Goal: Find specific page/section: Find specific page/section

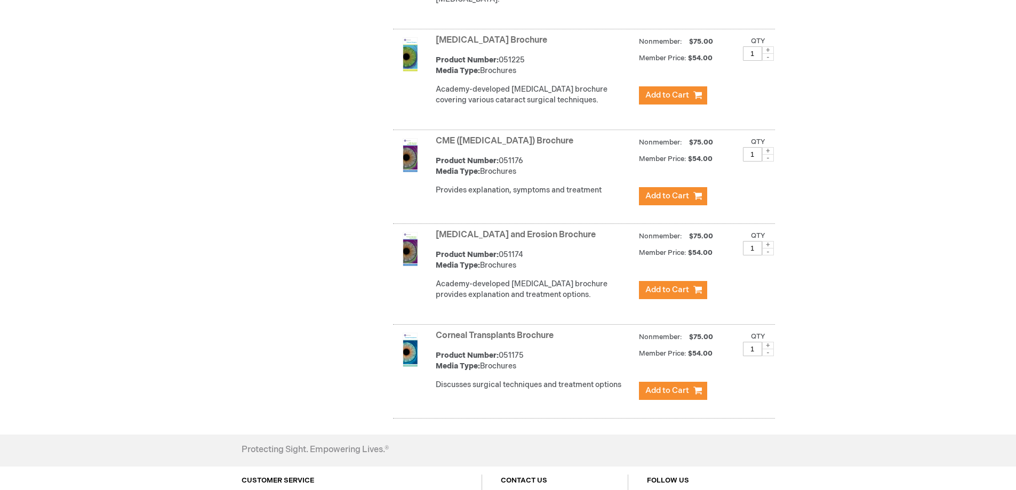
scroll to position [853, 0]
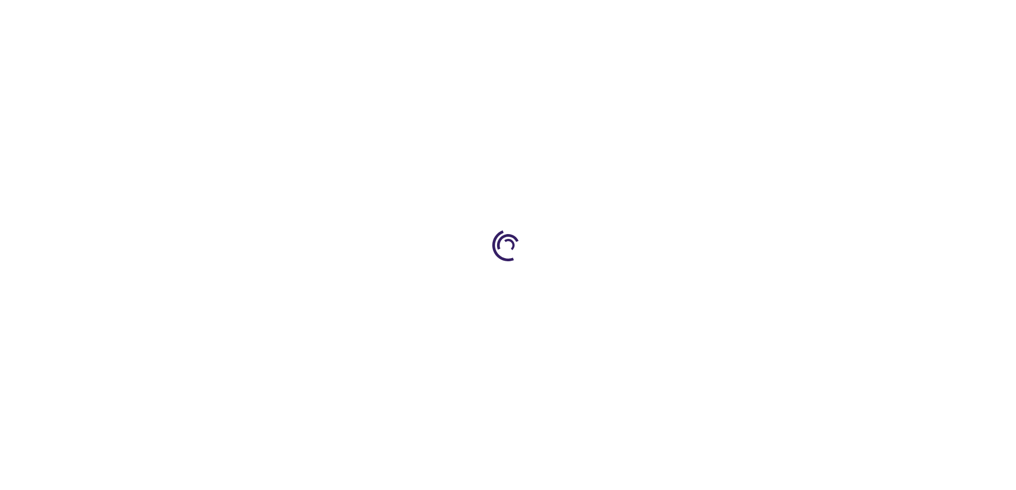
scroll to position [960, 0]
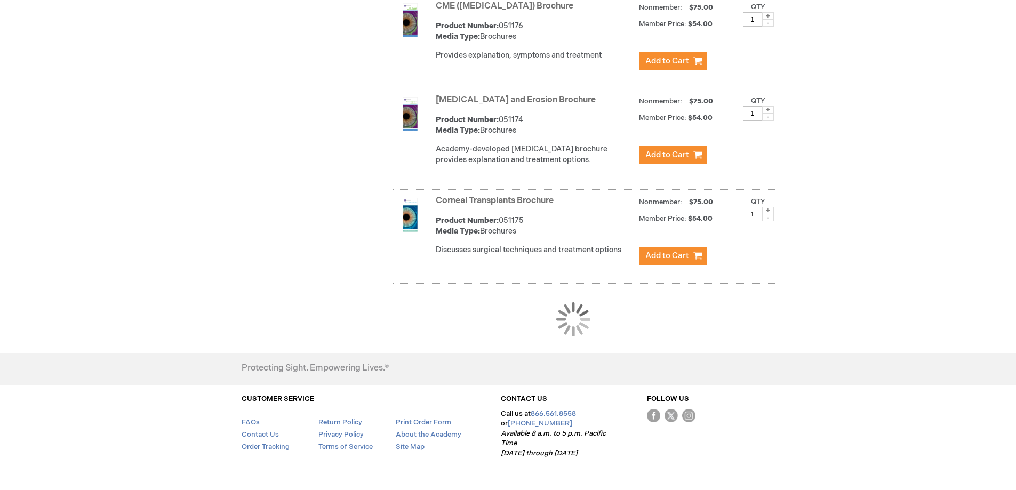
scroll to position [960, 0]
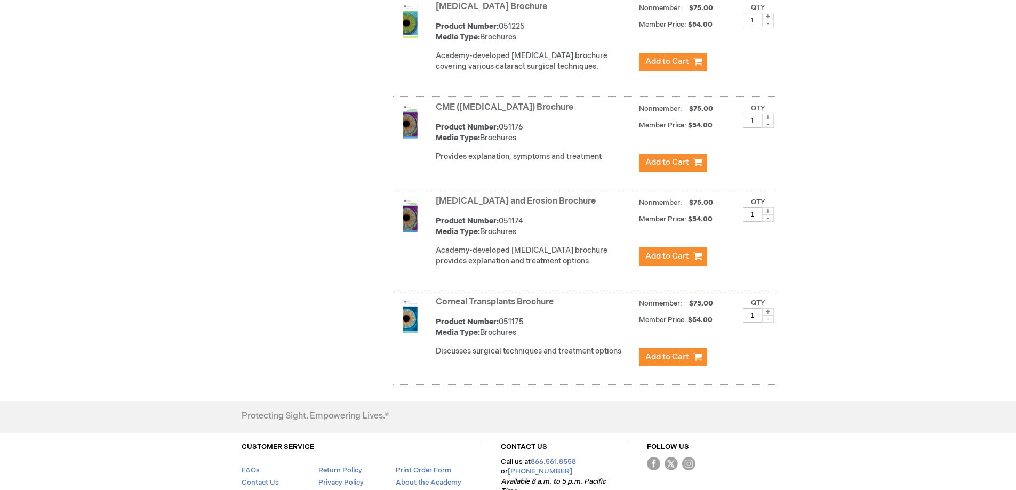
scroll to position [859, 0]
